Goal: Navigation & Orientation: Find specific page/section

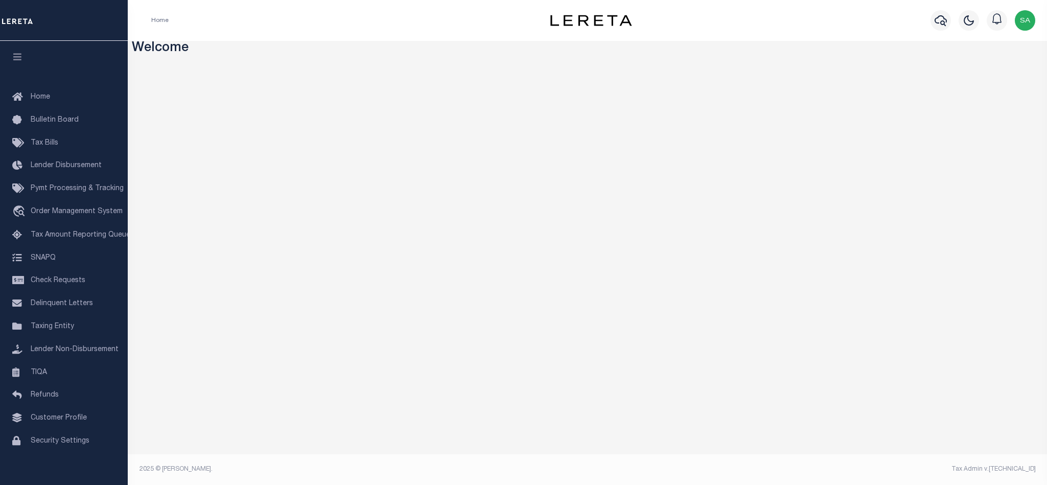
click at [1028, 16] on img "button" at bounding box center [1024, 20] width 20 height 20
click at [996, 71] on span "Sign out" at bounding box center [984, 72] width 29 height 7
click at [1022, 20] on img "button" at bounding box center [1024, 20] width 20 height 20
click at [75, 215] on span "Order Management System" at bounding box center [77, 211] width 92 height 7
